Goal: Task Accomplishment & Management: Manage account settings

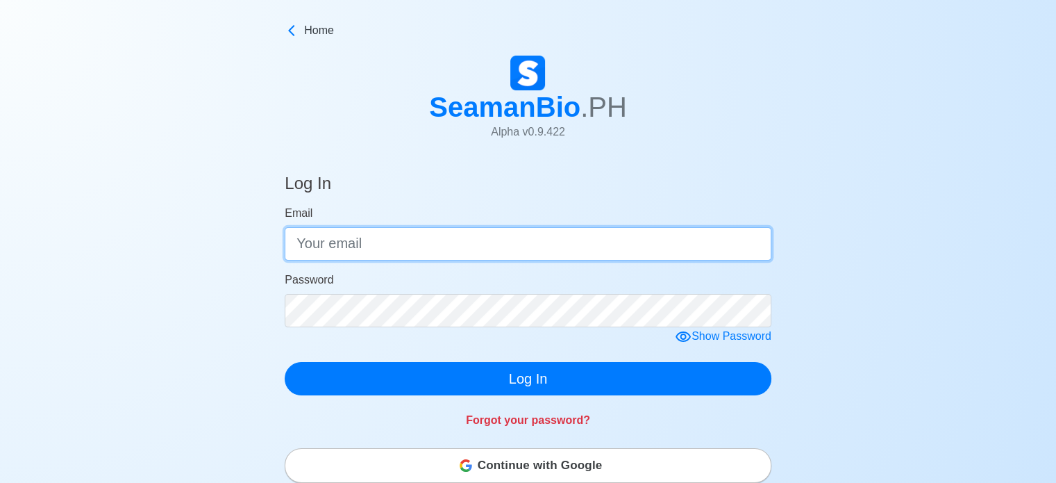
click at [435, 245] on input "Email" at bounding box center [528, 243] width 487 height 33
type input "[EMAIL_ADDRESS][DOMAIN_NAME]"
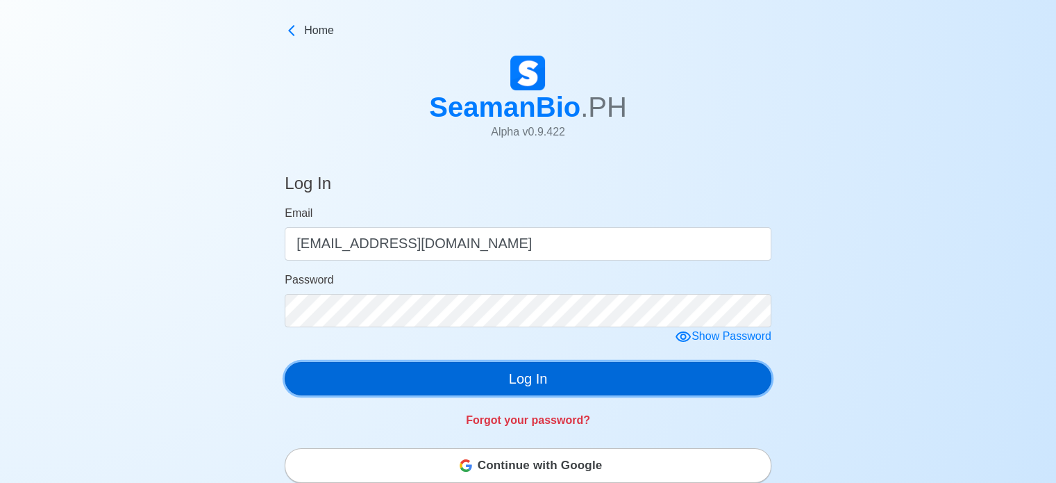
click at [522, 388] on button "Log In" at bounding box center [528, 378] width 487 height 33
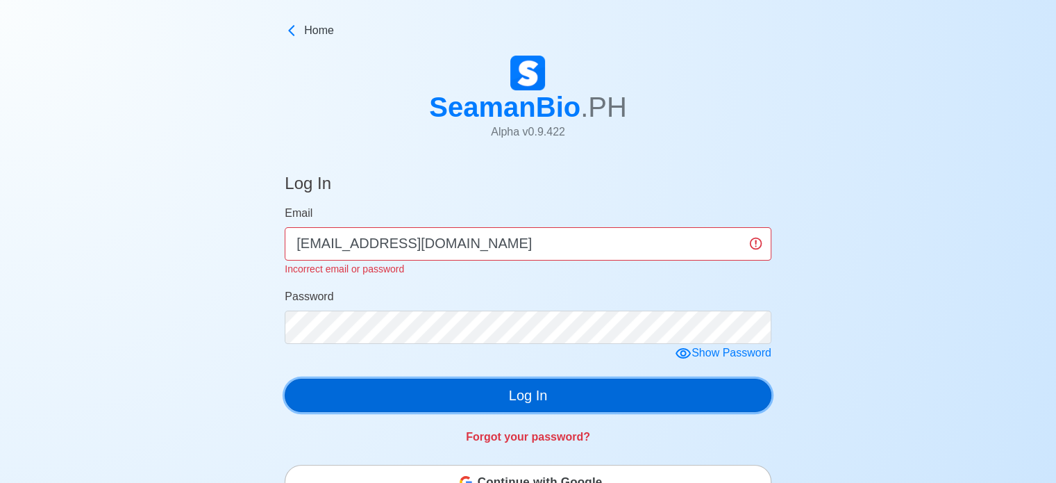
click at [522, 388] on button "Log In" at bounding box center [528, 394] width 487 height 33
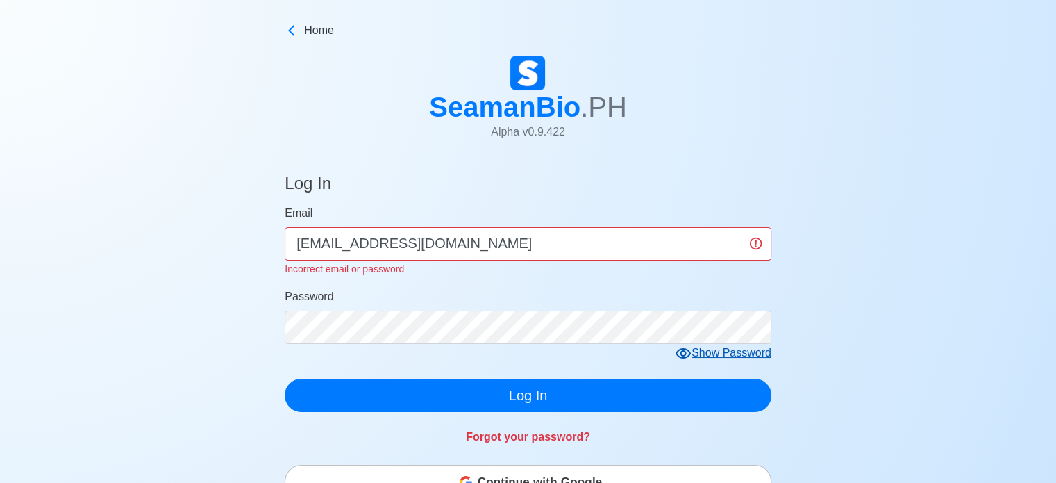
click at [692, 353] on icon at bounding box center [683, 353] width 17 height 17
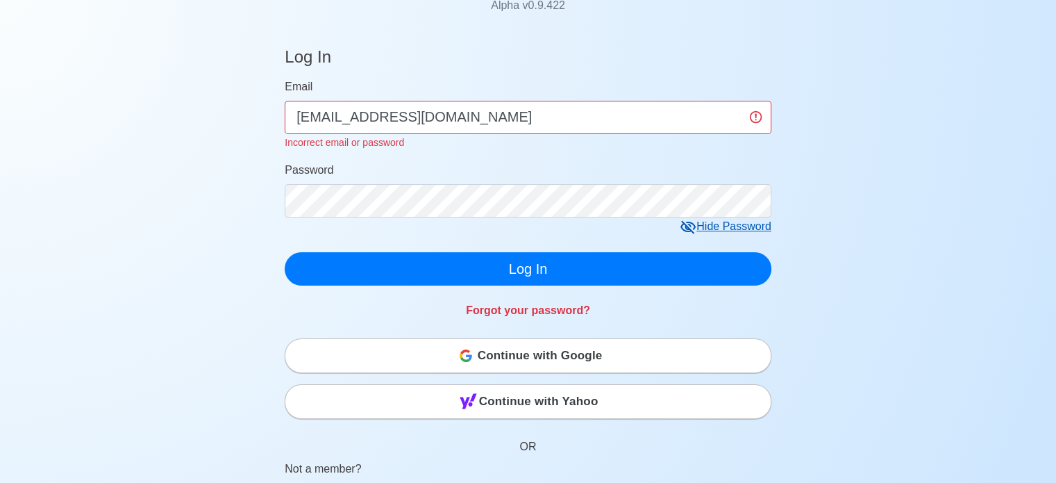
scroll to position [133, 0]
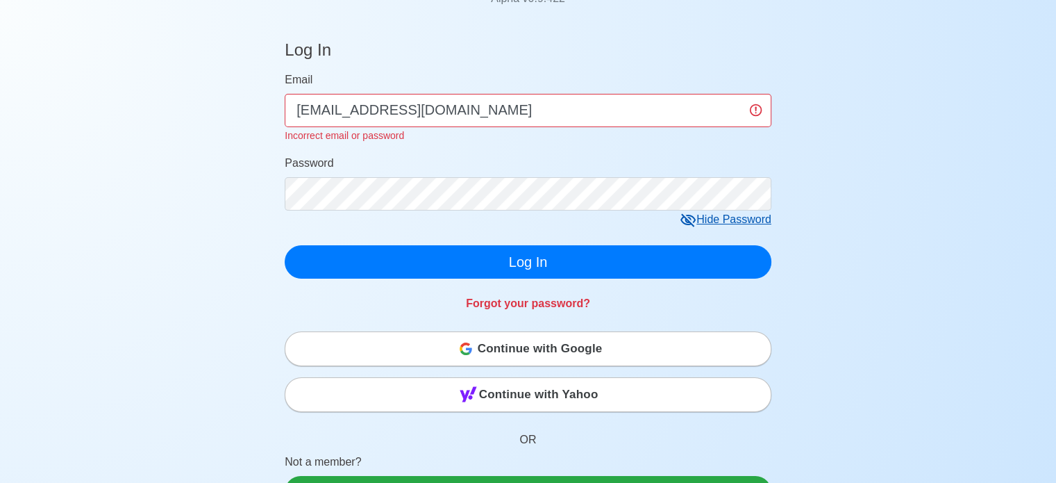
click at [669, 354] on div "Continue with Google" at bounding box center [527, 349] width 485 height 28
